Goal: Task Accomplishment & Management: Use online tool/utility

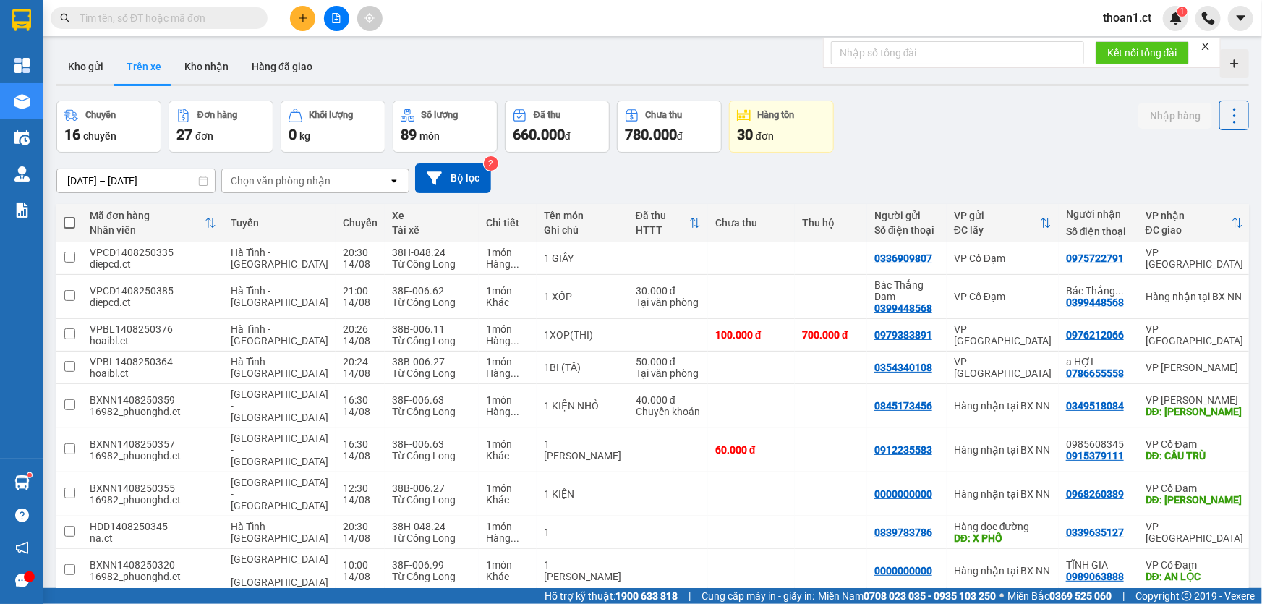
scroll to position [66, 0]
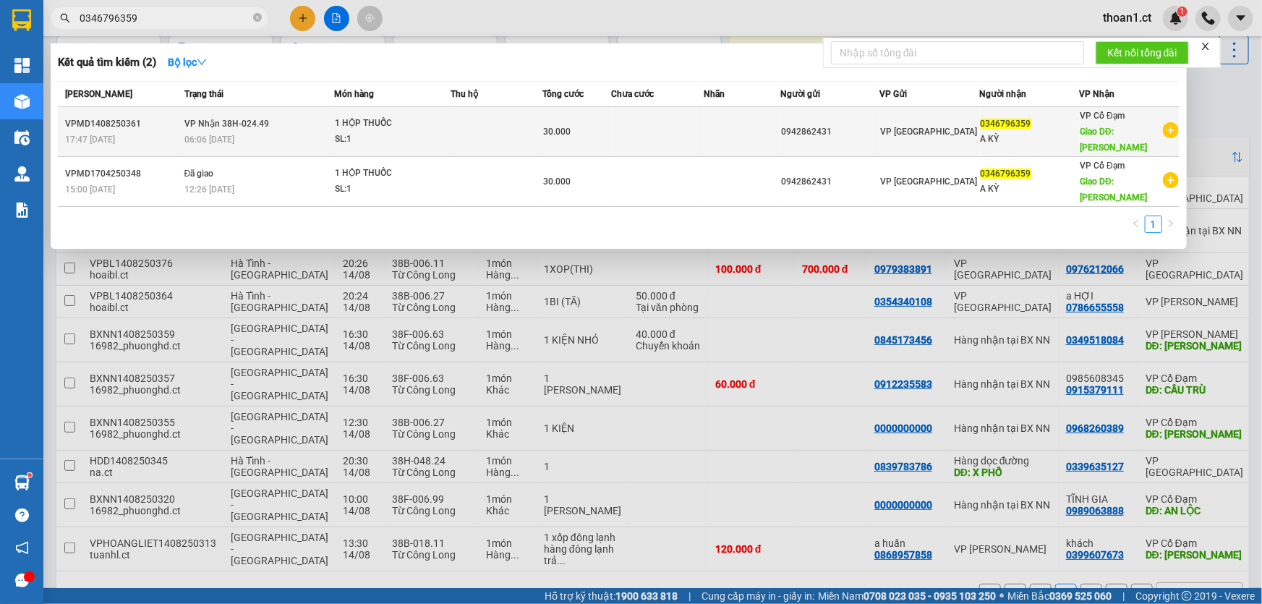
type input "0346796359"
click at [921, 127] on span "VP [GEOGRAPHIC_DATA]" at bounding box center [929, 132] width 97 height 10
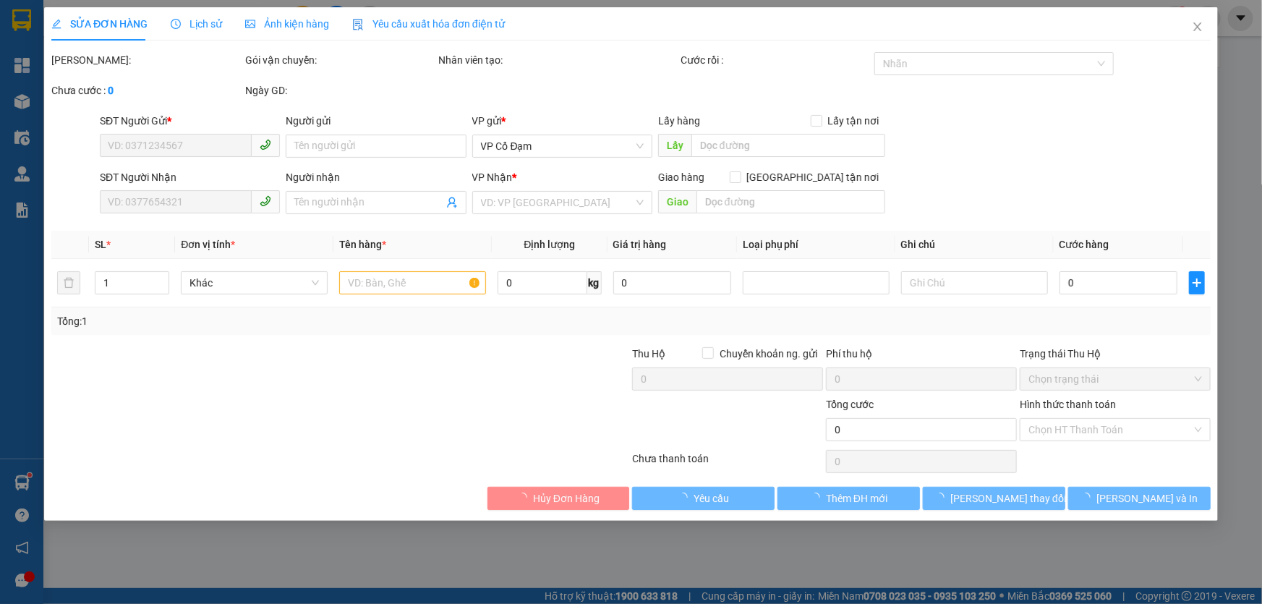
type input "0942862431"
type input "0346796359"
type input "A KỲ"
type input "[PERSON_NAME]"
type input "30.000"
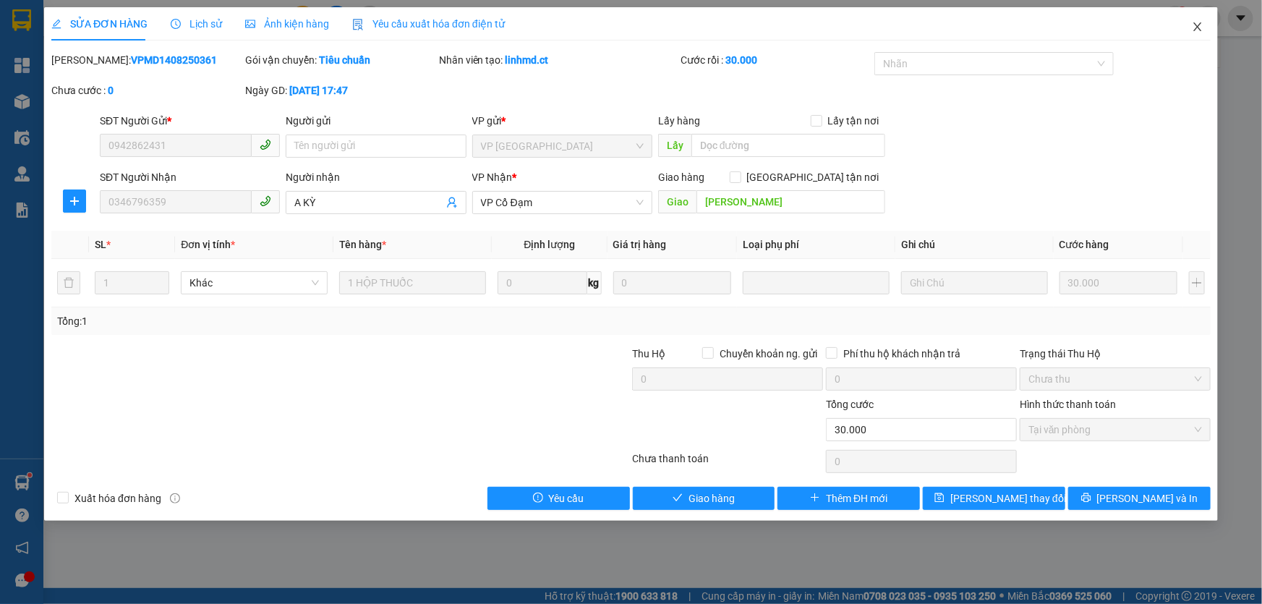
click at [1197, 29] on icon "close" at bounding box center [1198, 27] width 12 height 12
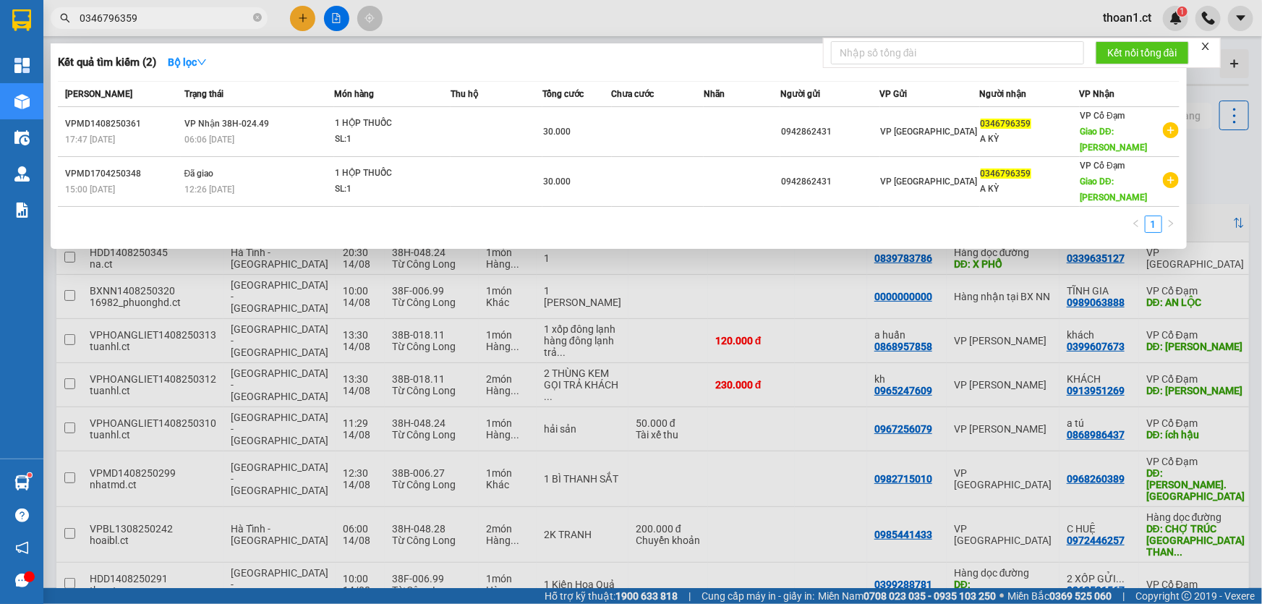
click at [180, 17] on input "0346796359" at bounding box center [165, 18] width 171 height 16
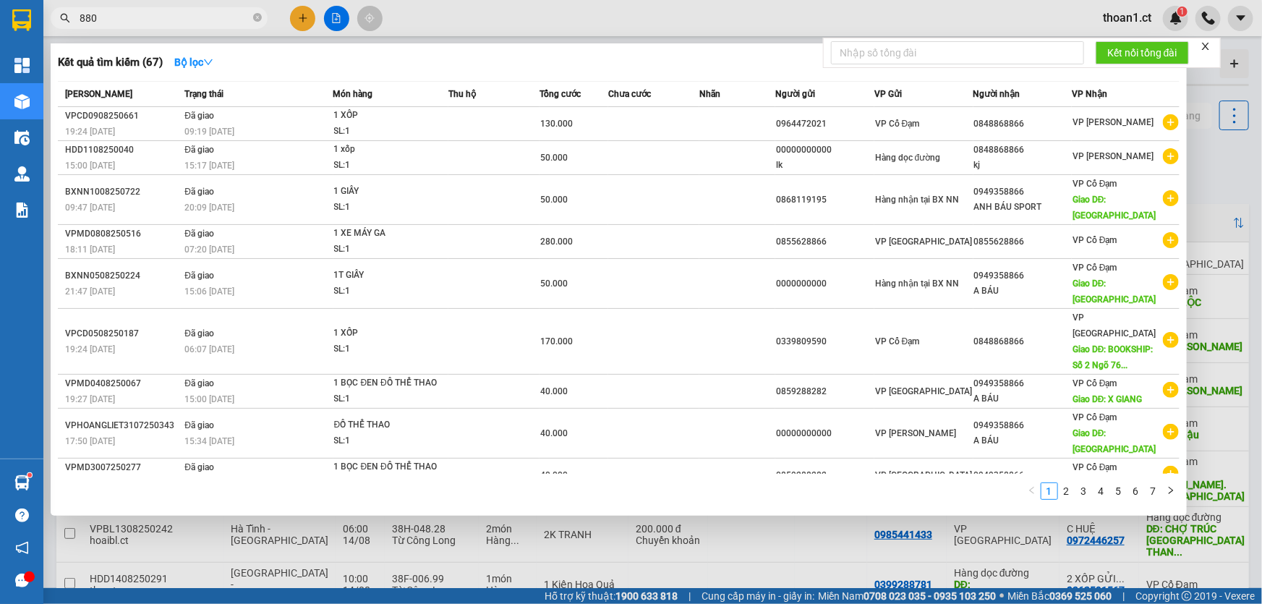
type input "8806"
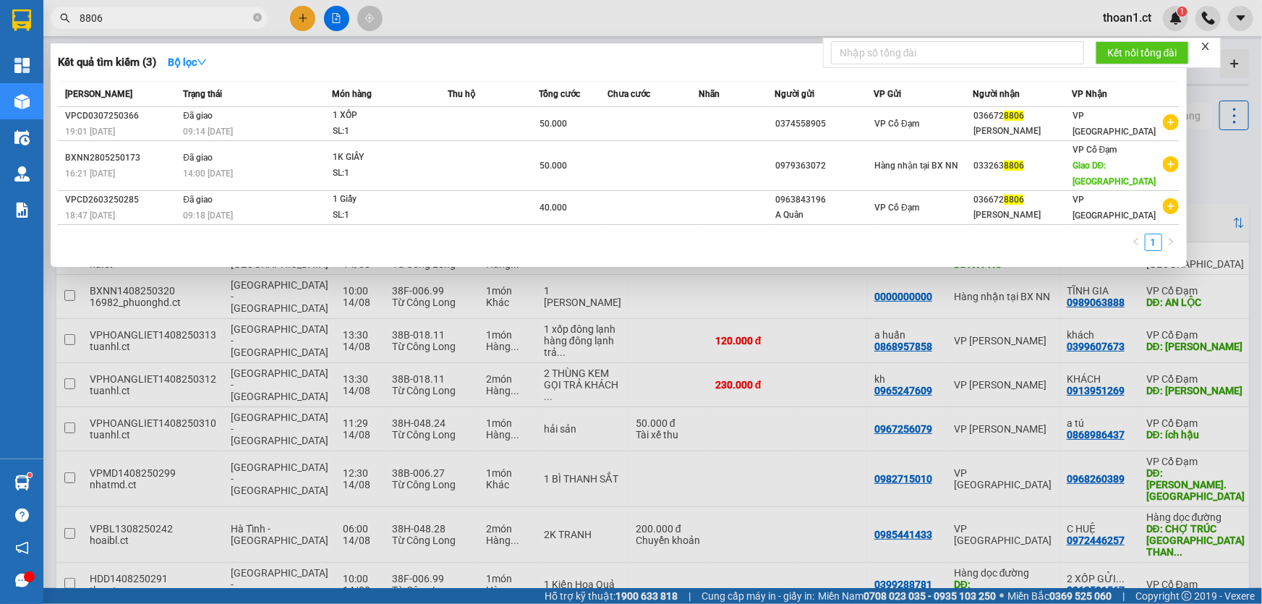
click at [177, 20] on input "8806" at bounding box center [165, 18] width 171 height 16
click at [222, 26] on span "8806" at bounding box center [159, 18] width 217 height 22
click at [225, 17] on input "8806" at bounding box center [165, 18] width 171 height 16
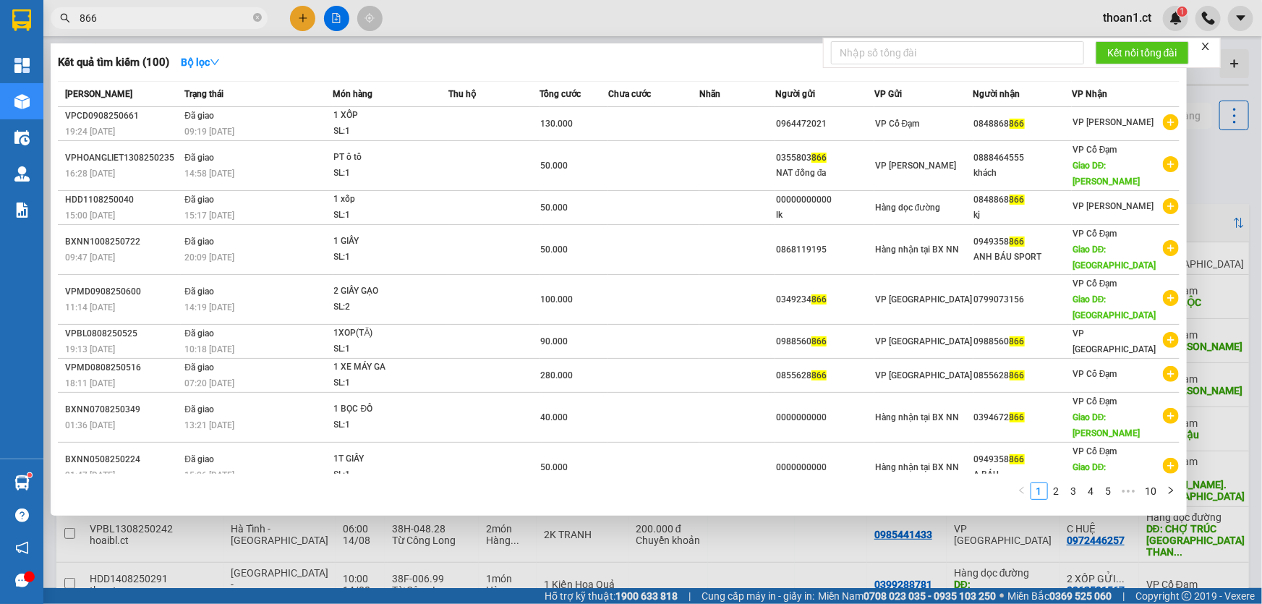
click at [210, 25] on input "866" at bounding box center [165, 18] width 171 height 16
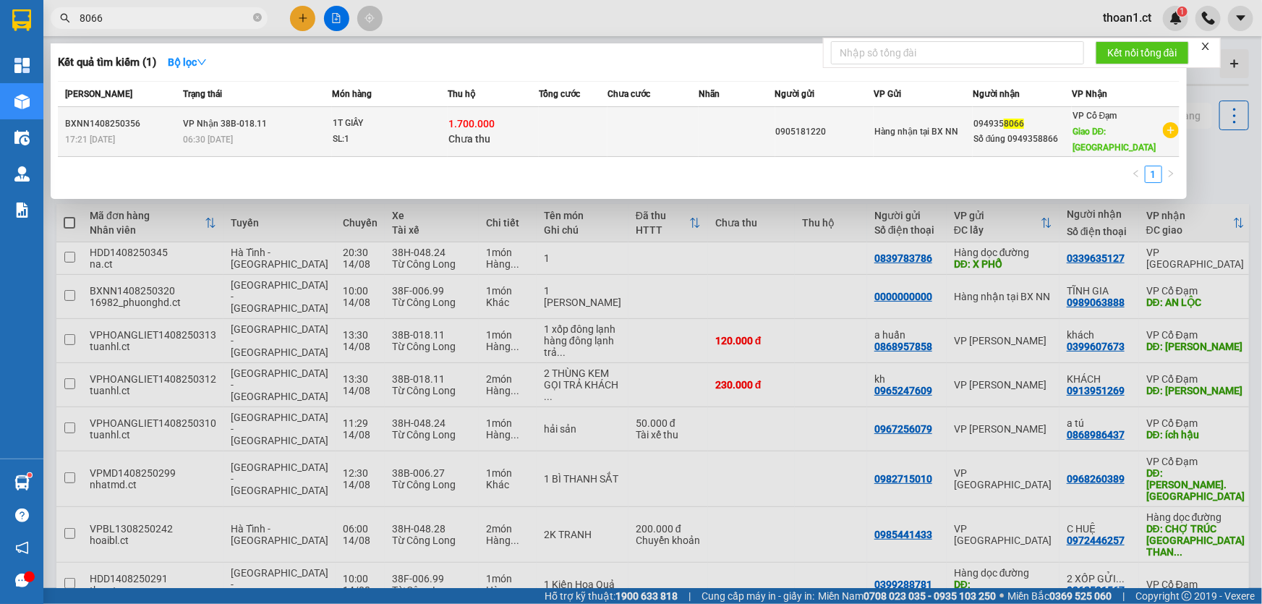
type input "8066"
click at [373, 140] on div "SL: 1" at bounding box center [387, 140] width 108 height 16
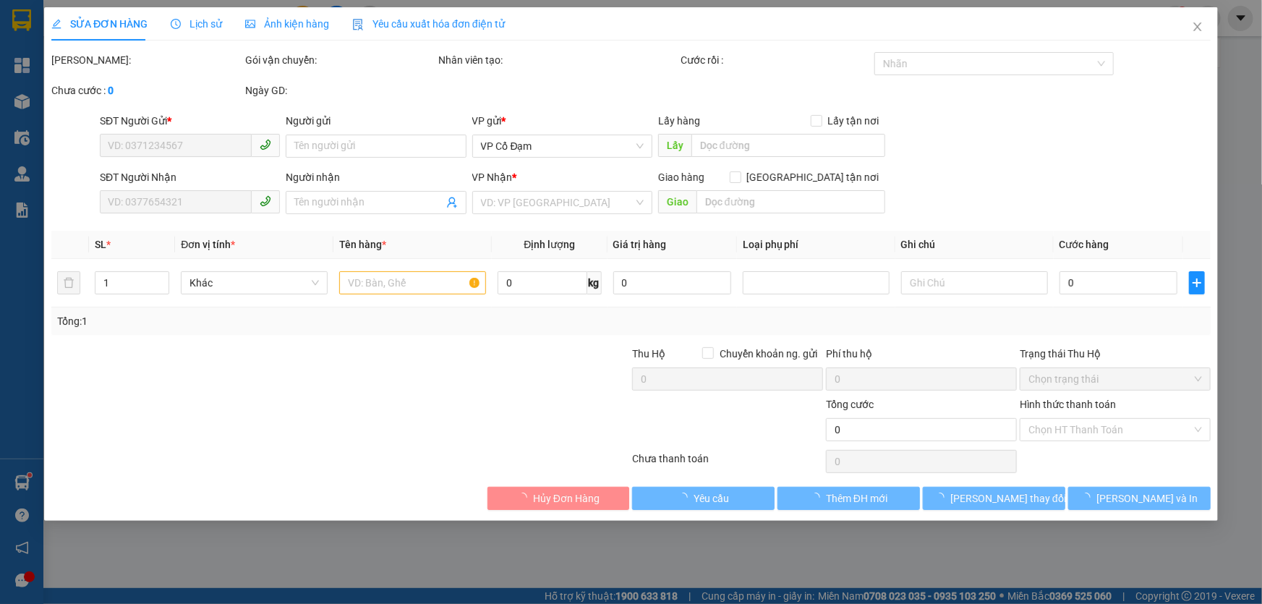
type input "0905181220"
type input "0949358066"
type input "Số đúng 0949358866"
type input "[PERSON_NAME]"
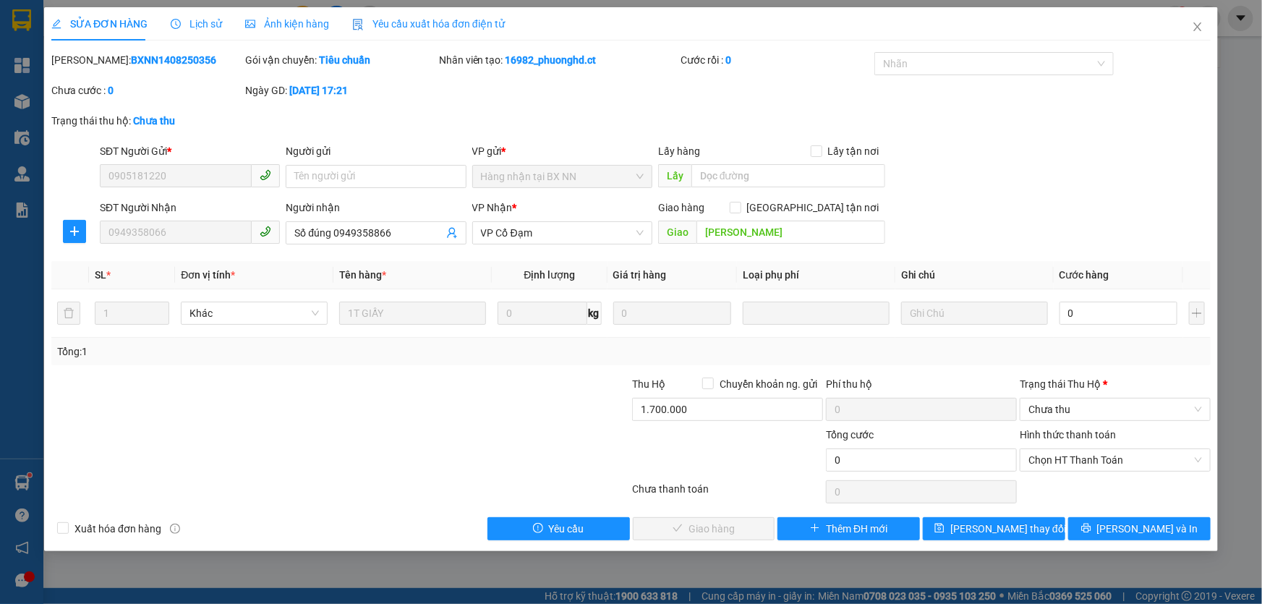
click at [204, 33] on div "Lịch sử" at bounding box center [196, 23] width 51 height 33
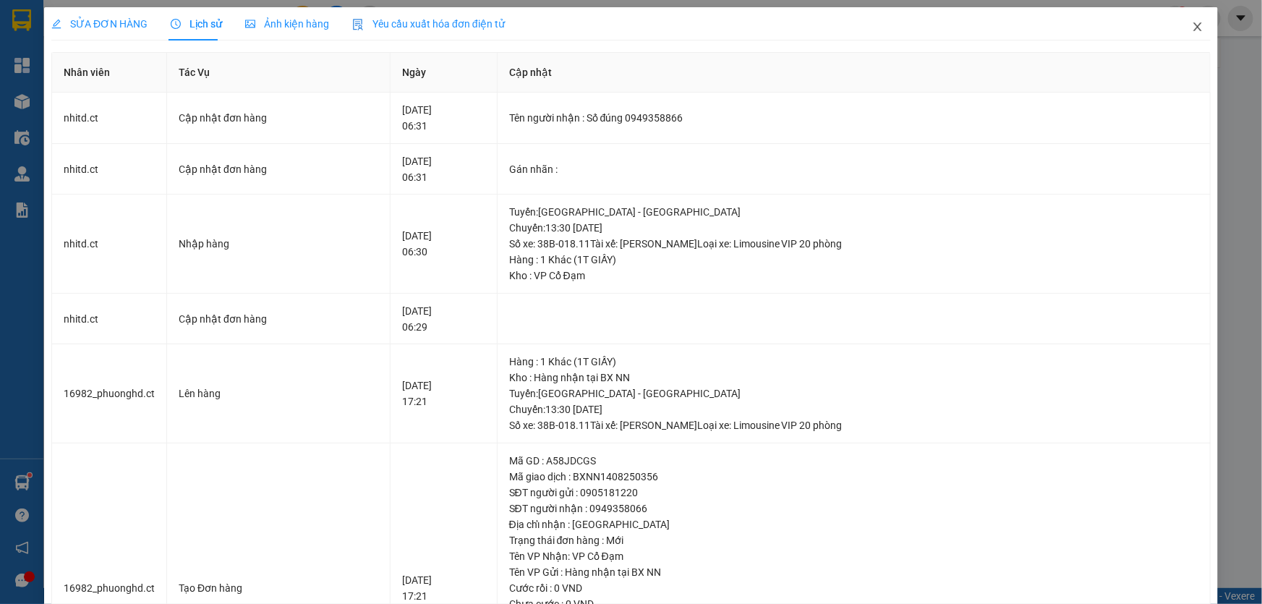
click at [1192, 23] on icon "close" at bounding box center [1198, 27] width 12 height 12
